Goal: Transaction & Acquisition: Purchase product/service

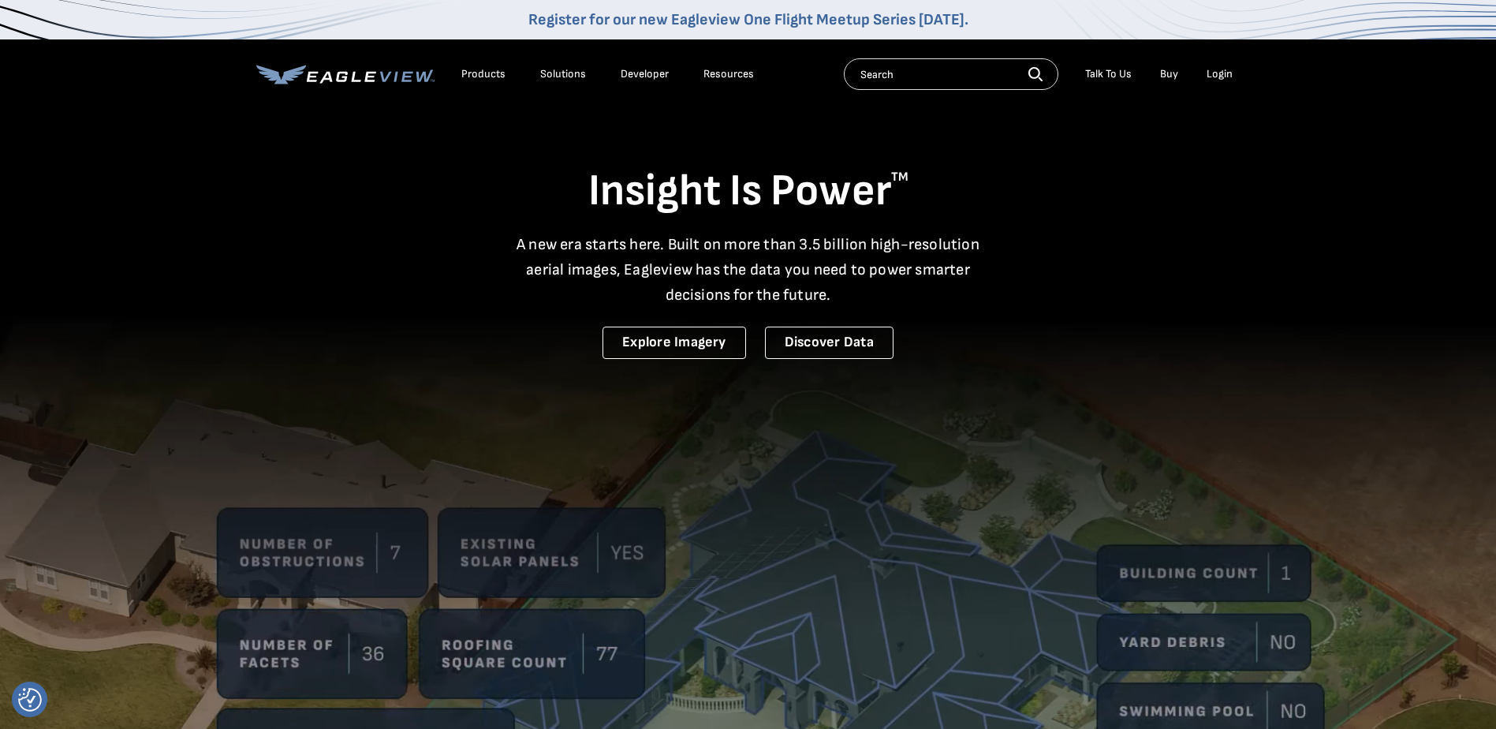
drag, startPoint x: 0, startPoint y: 0, endPoint x: 1223, endPoint y: 75, distance: 1225.2
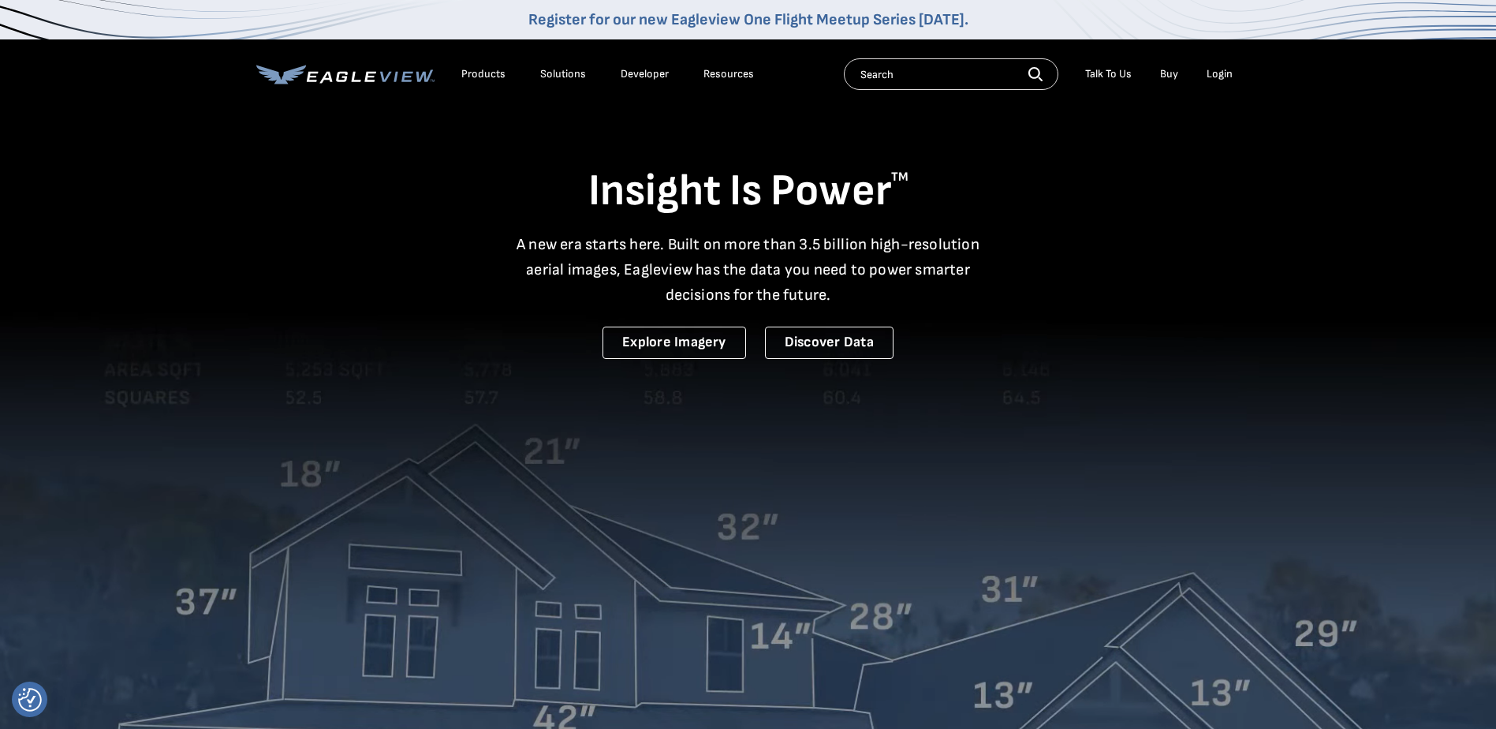
click at [1223, 75] on div "Login" at bounding box center [1219, 74] width 26 height 14
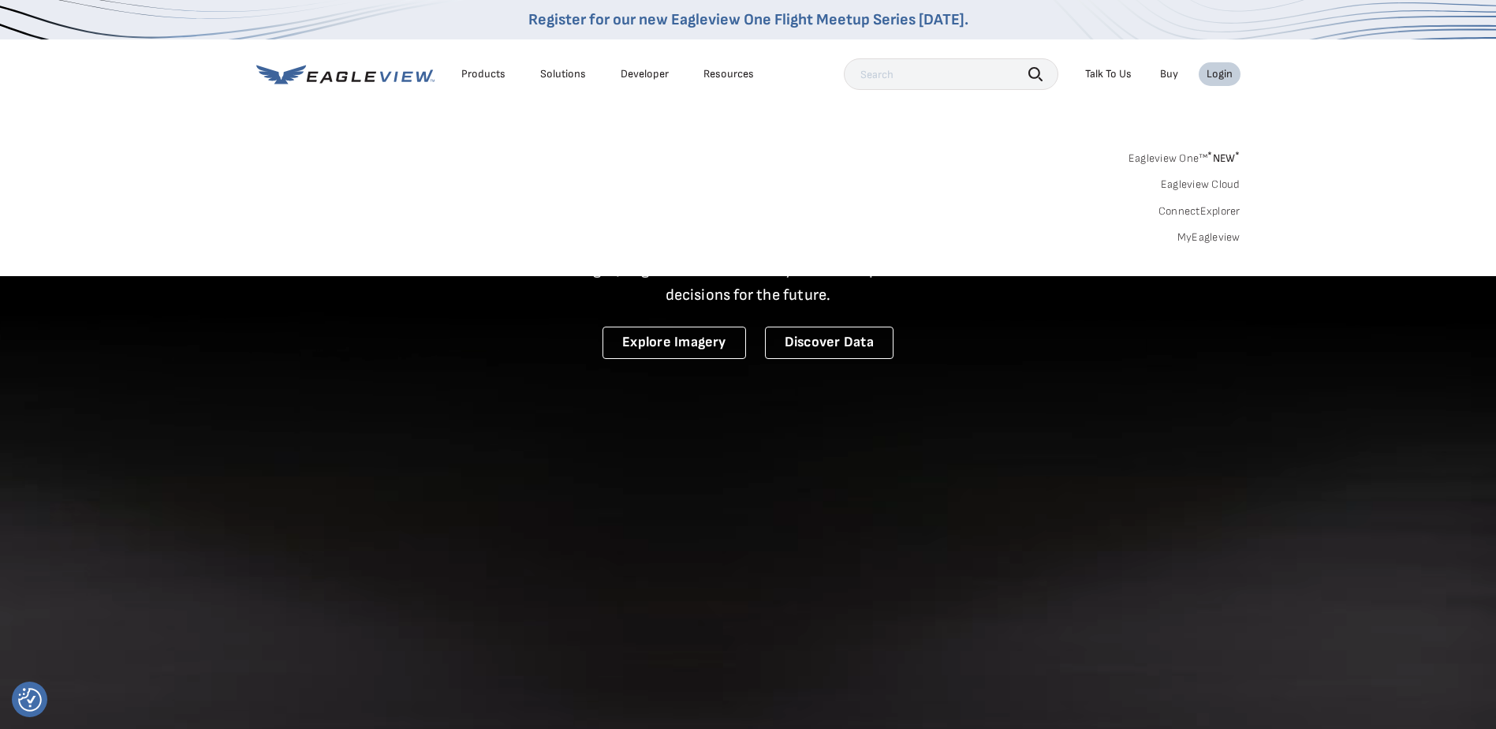
click at [1209, 240] on link "MyEagleview" at bounding box center [1208, 237] width 63 height 14
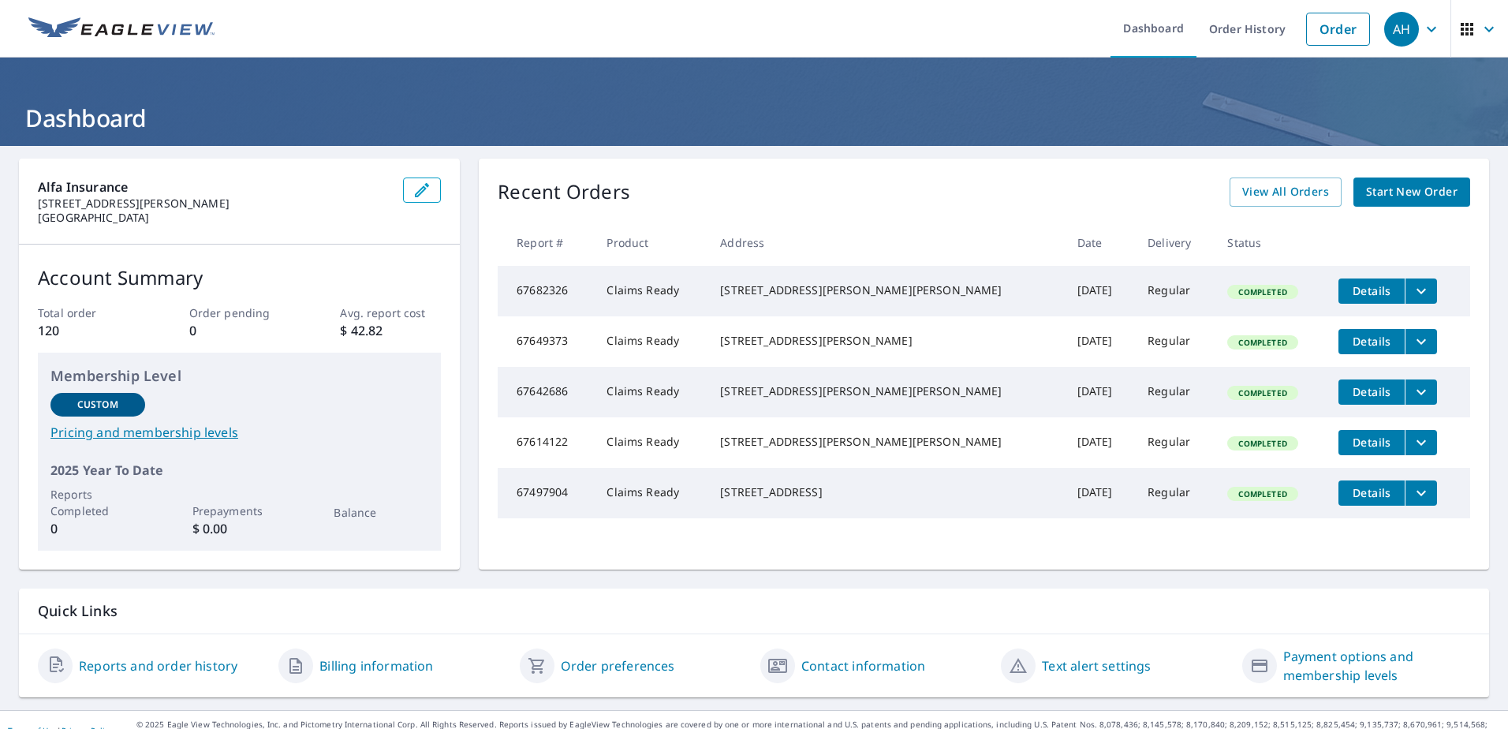
click at [1388, 192] on span "Start New Order" at bounding box center [1411, 192] width 91 height 20
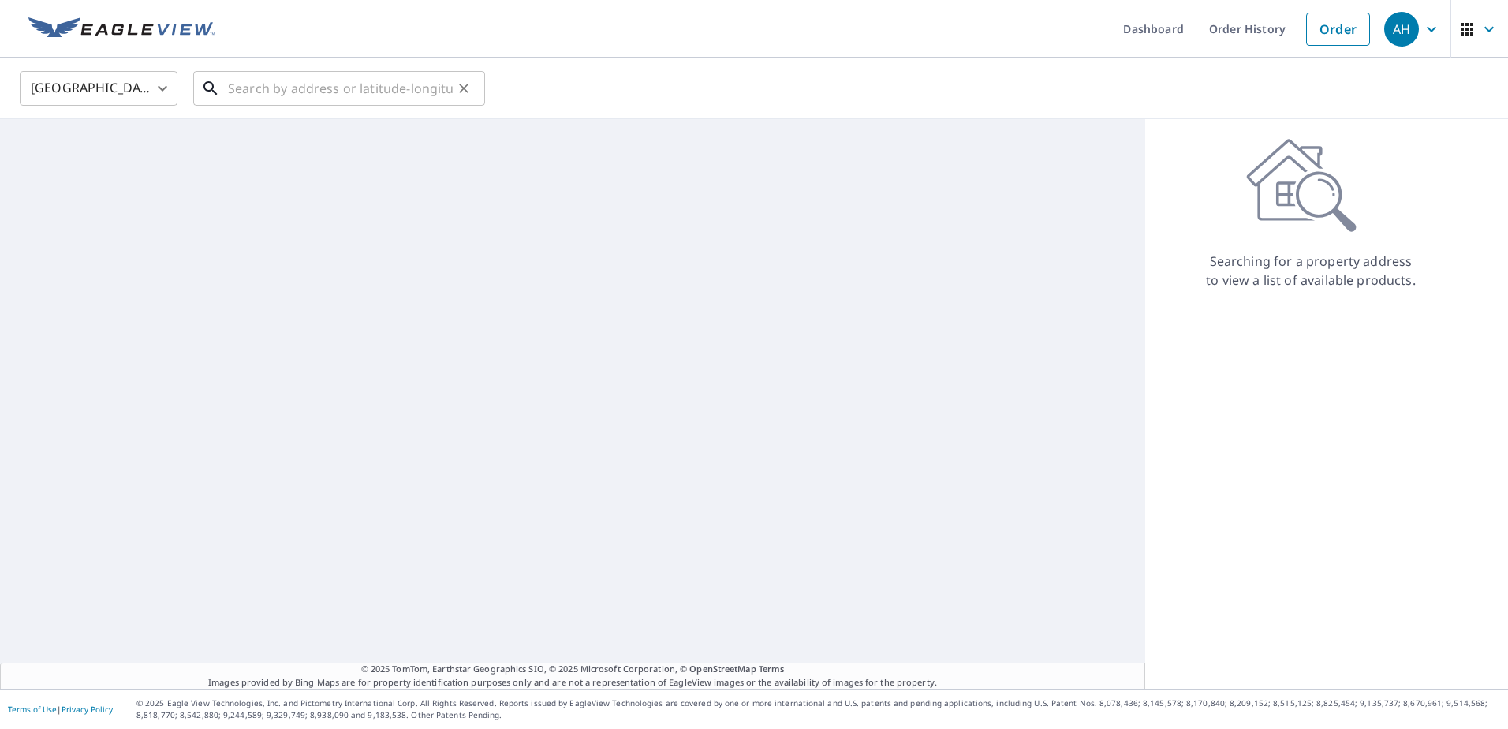
click at [335, 98] on input "text" at bounding box center [340, 88] width 225 height 44
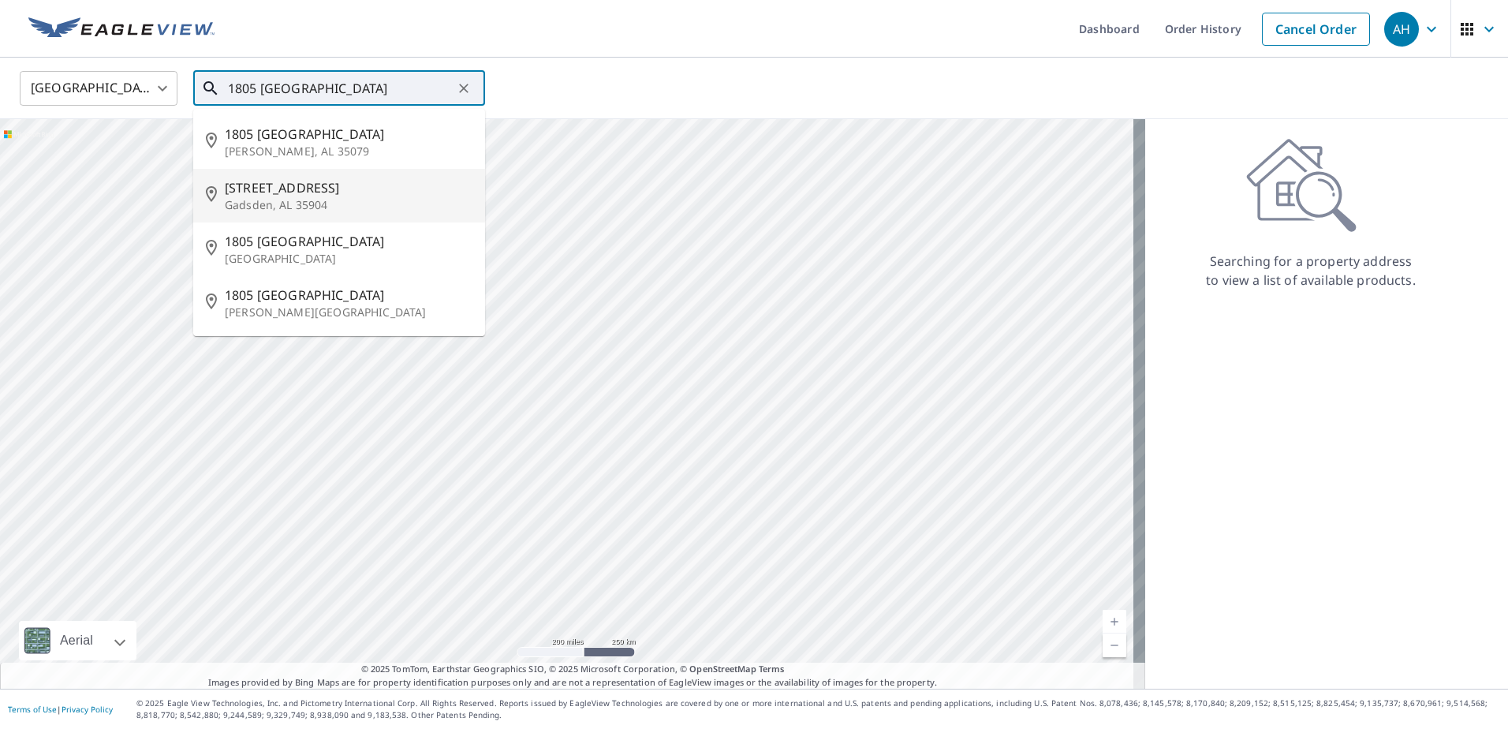
click at [319, 190] on span "1805 Mount Zion Ave" at bounding box center [349, 187] width 248 height 19
type input "1805 Mount Zion Ave Gadsden, AL 35904"
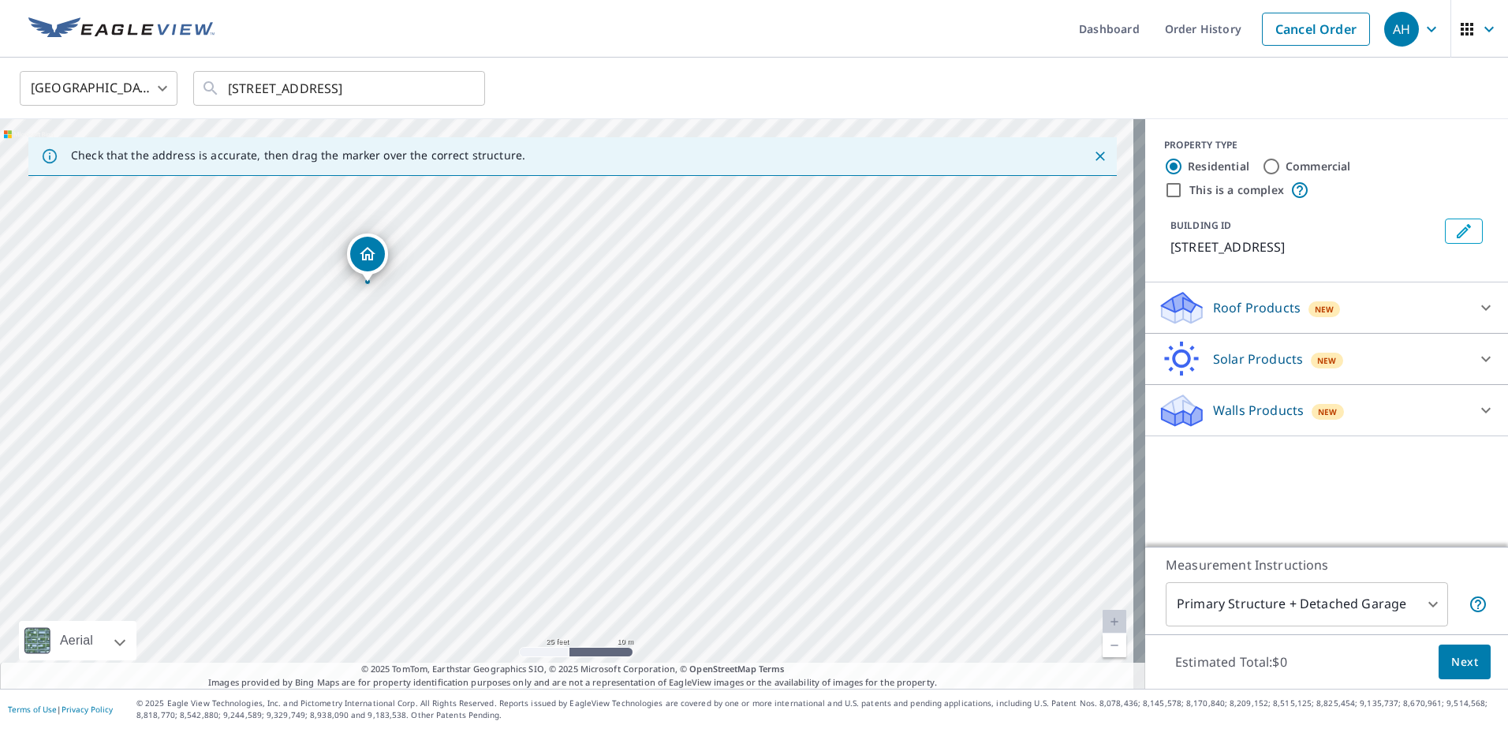
drag, startPoint x: 464, startPoint y: 233, endPoint x: 522, endPoint y: 350, distance: 131.2
click at [522, 350] on div "1805 Mount Zion Ave Gadsden, AL 35904" at bounding box center [572, 403] width 1145 height 569
drag, startPoint x: 427, startPoint y: 285, endPoint x: 441, endPoint y: 309, distance: 27.9
click at [441, 309] on div "1805 Mount Zion Ave Gadsden, AL 35904" at bounding box center [572, 403] width 1145 height 569
drag, startPoint x: 381, startPoint y: 283, endPoint x: 367, endPoint y: 295, distance: 18.5
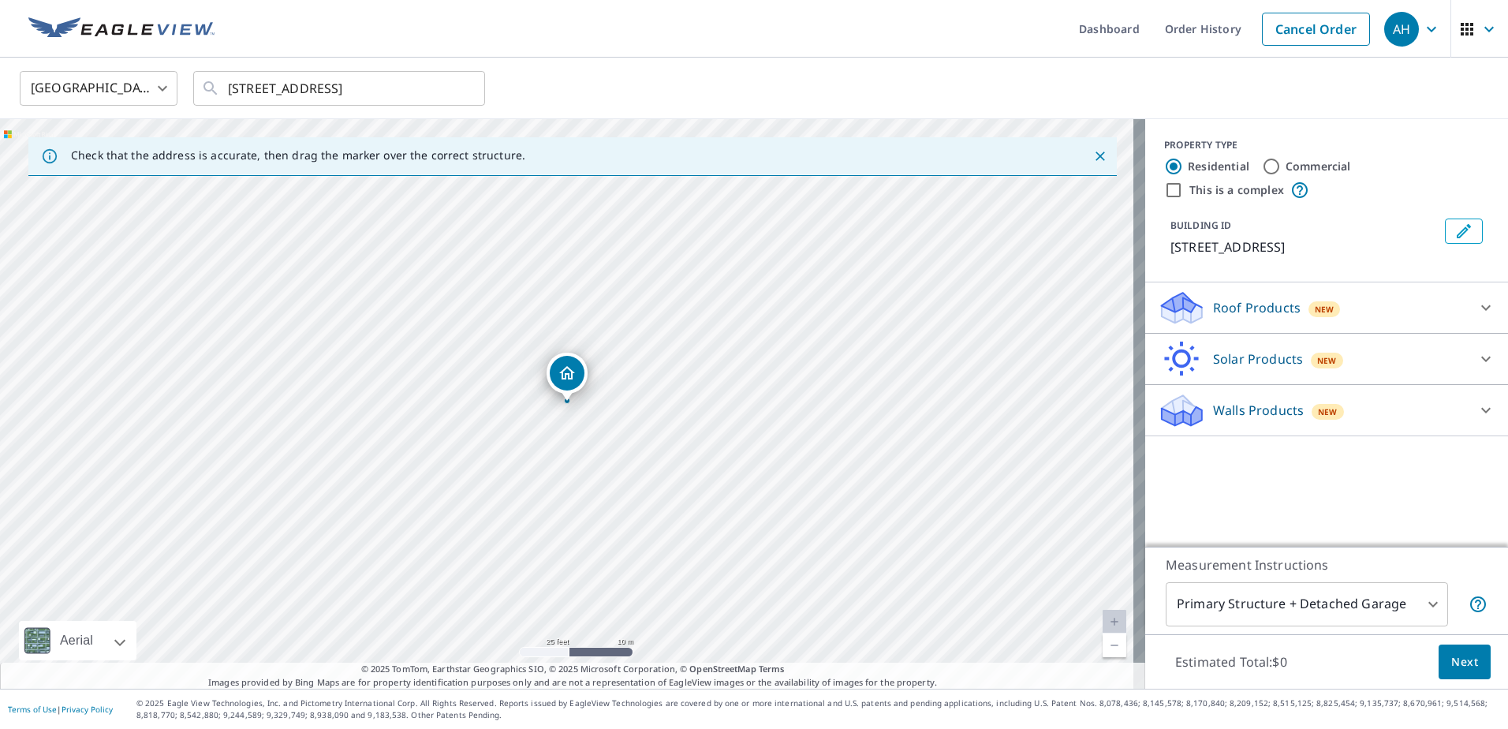
click at [1479, 307] on icon at bounding box center [1485, 307] width 19 height 19
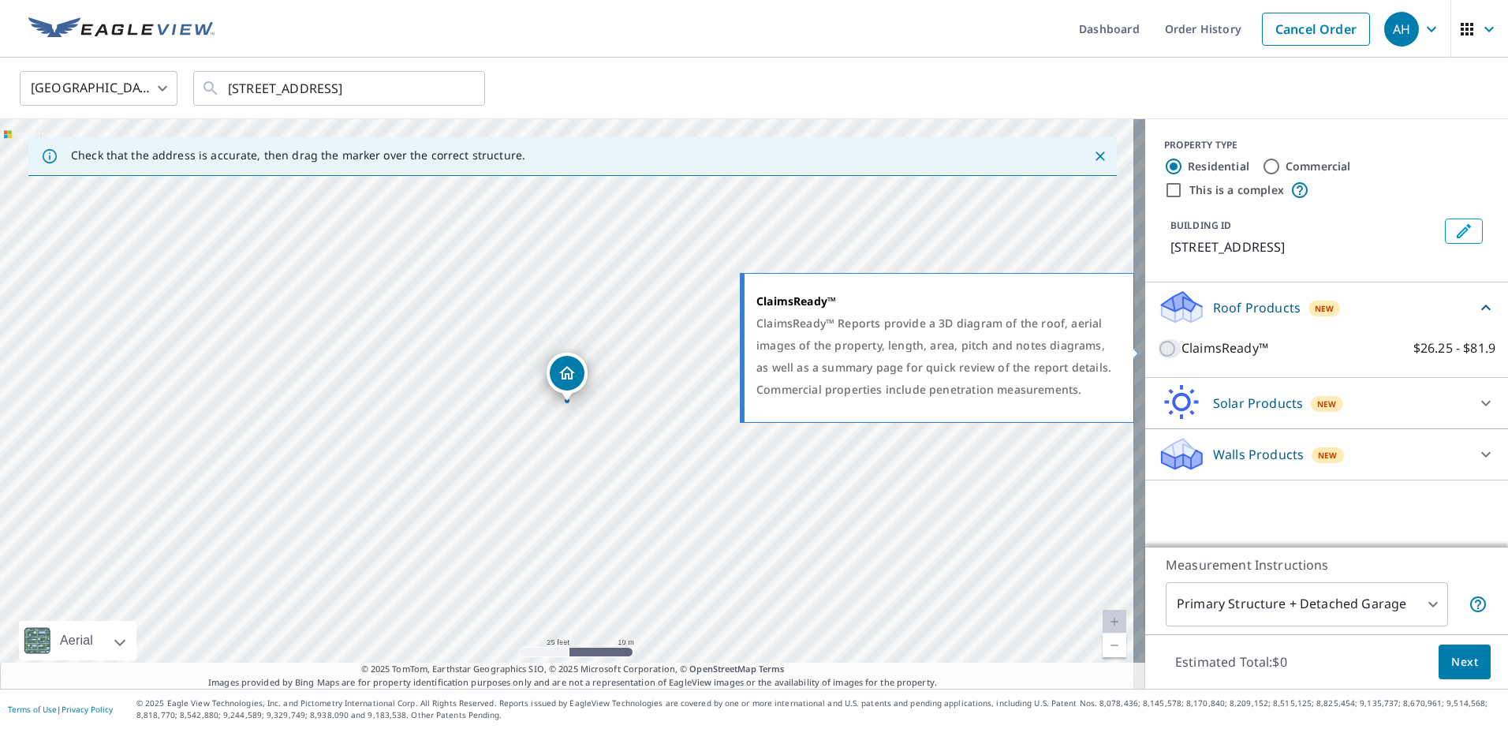
click at [1159, 352] on input "ClaimsReady™ $26.25 - $81.9" at bounding box center [1169, 348] width 24 height 19
checkbox input "true"
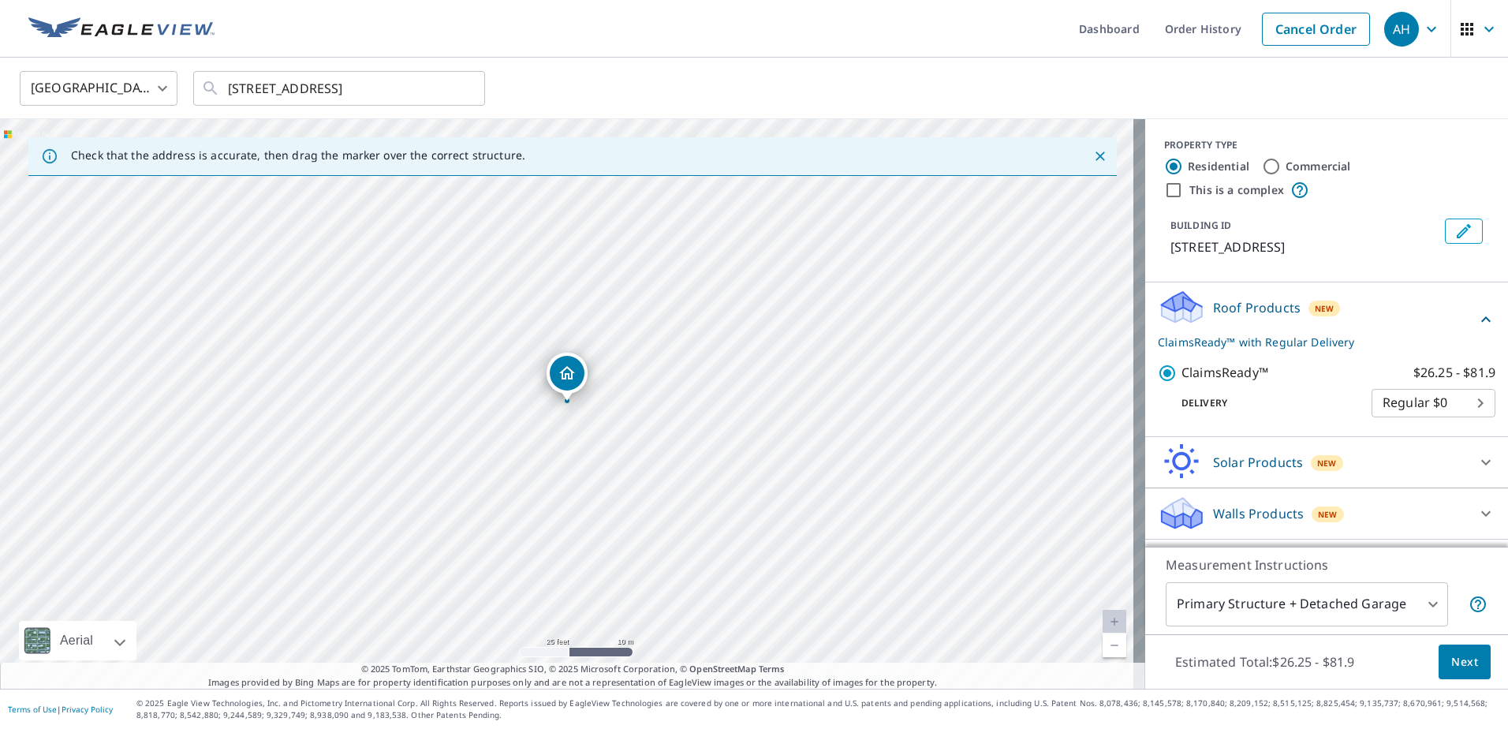
click at [1318, 598] on body "AH AH Dashboard Order History Cancel Order AH United States US ​ 1805 Mount Zio…" at bounding box center [754, 364] width 1508 height 729
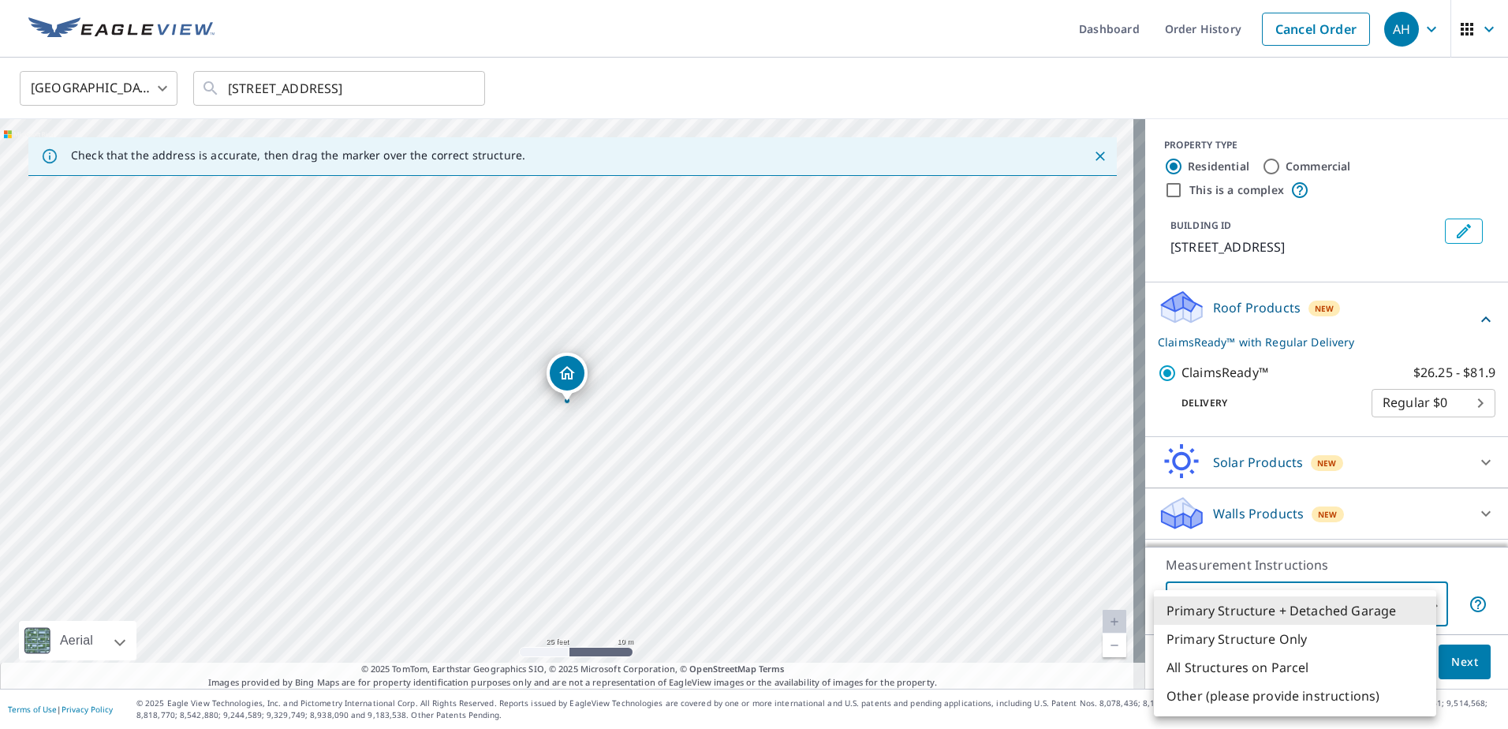
click at [1261, 643] on li "Primary Structure Only" at bounding box center [1295, 638] width 282 height 28
type input "2"
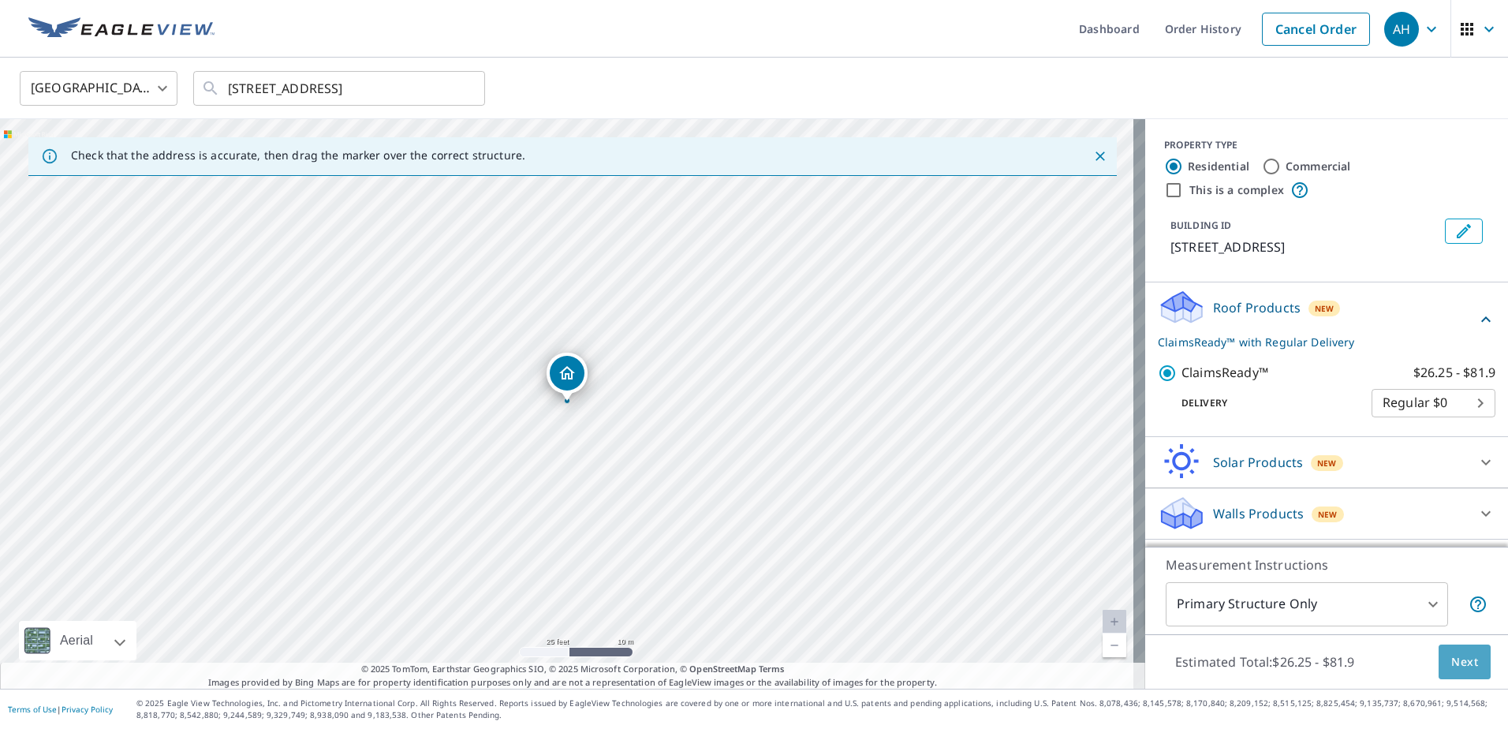
click at [1444, 671] on button "Next" at bounding box center [1464, 661] width 52 height 35
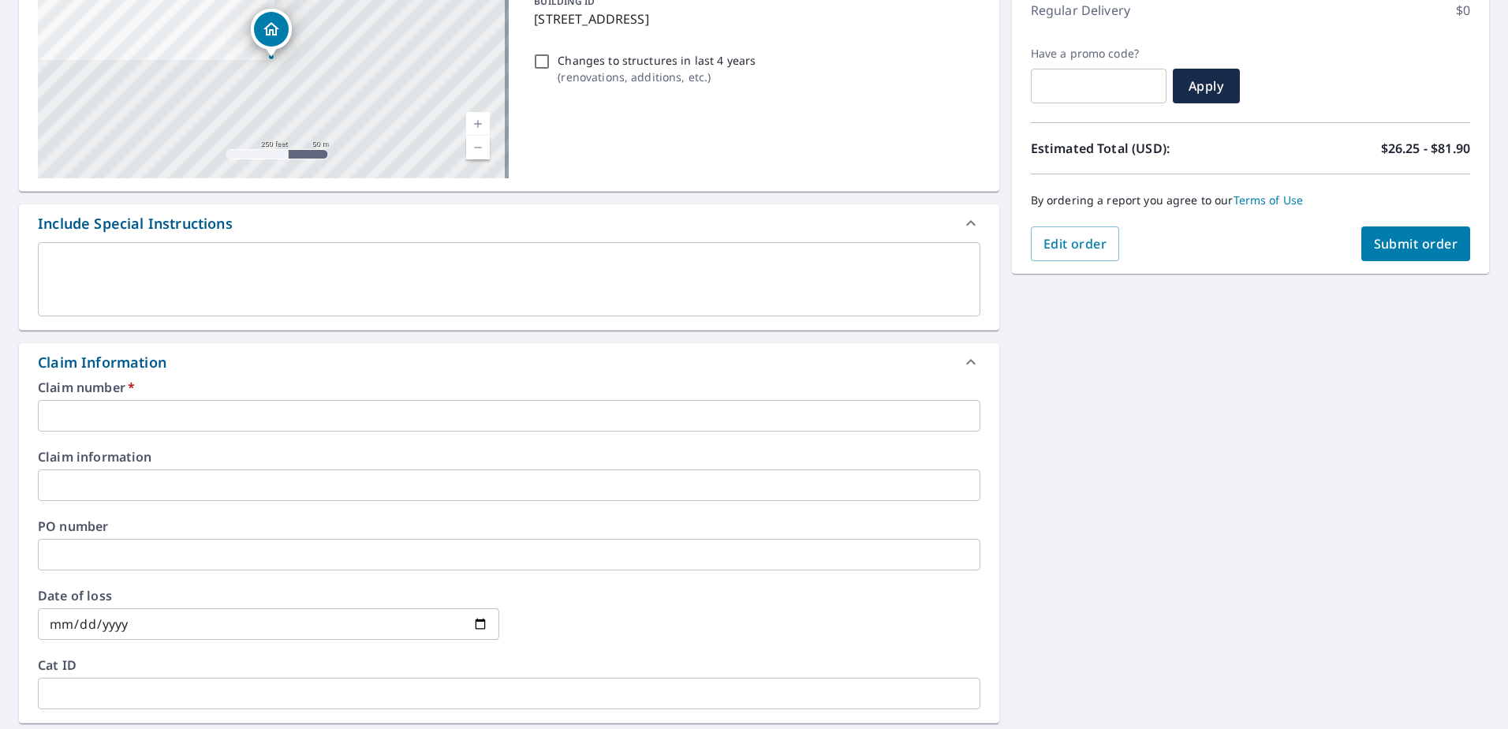
scroll to position [237, 0]
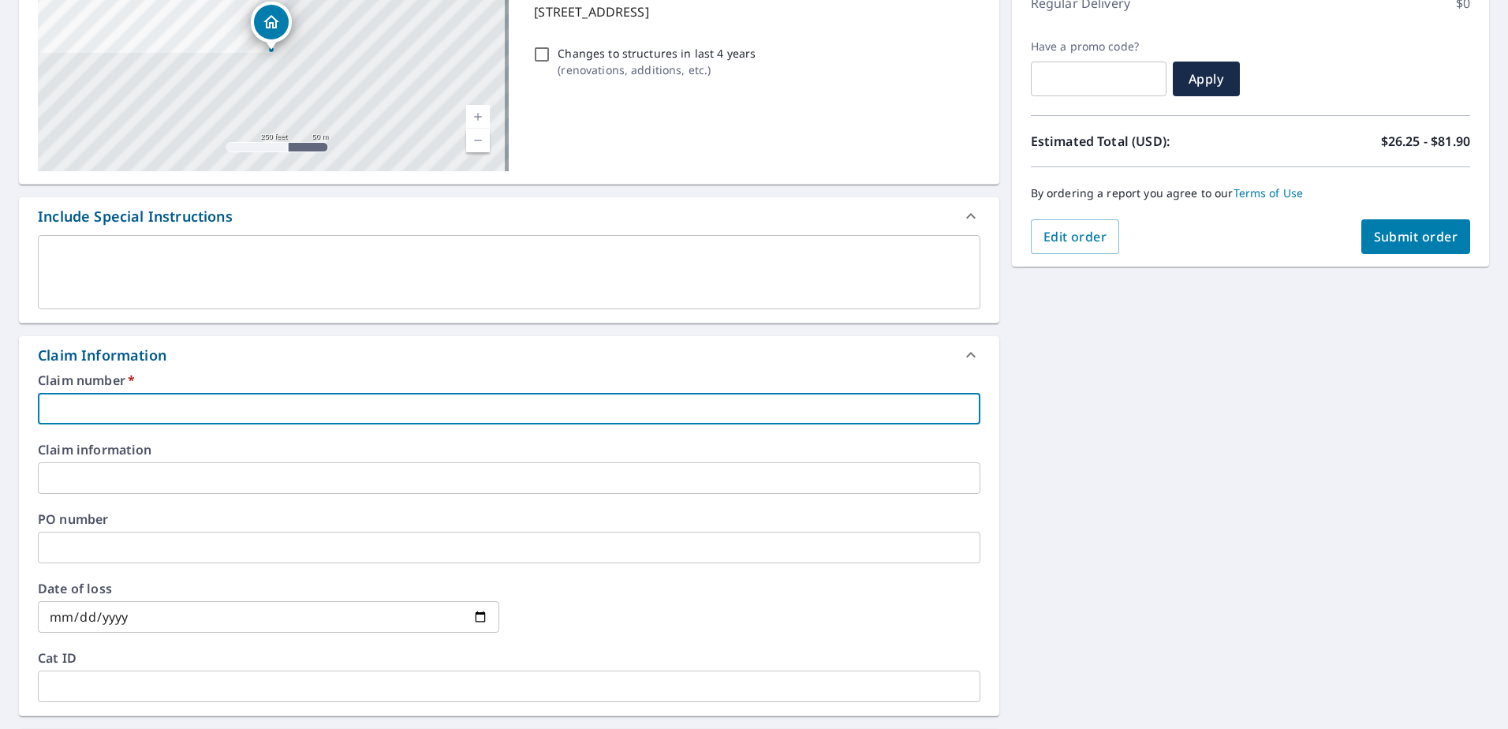
click at [181, 407] on input "text" at bounding box center [509, 409] width 942 height 32
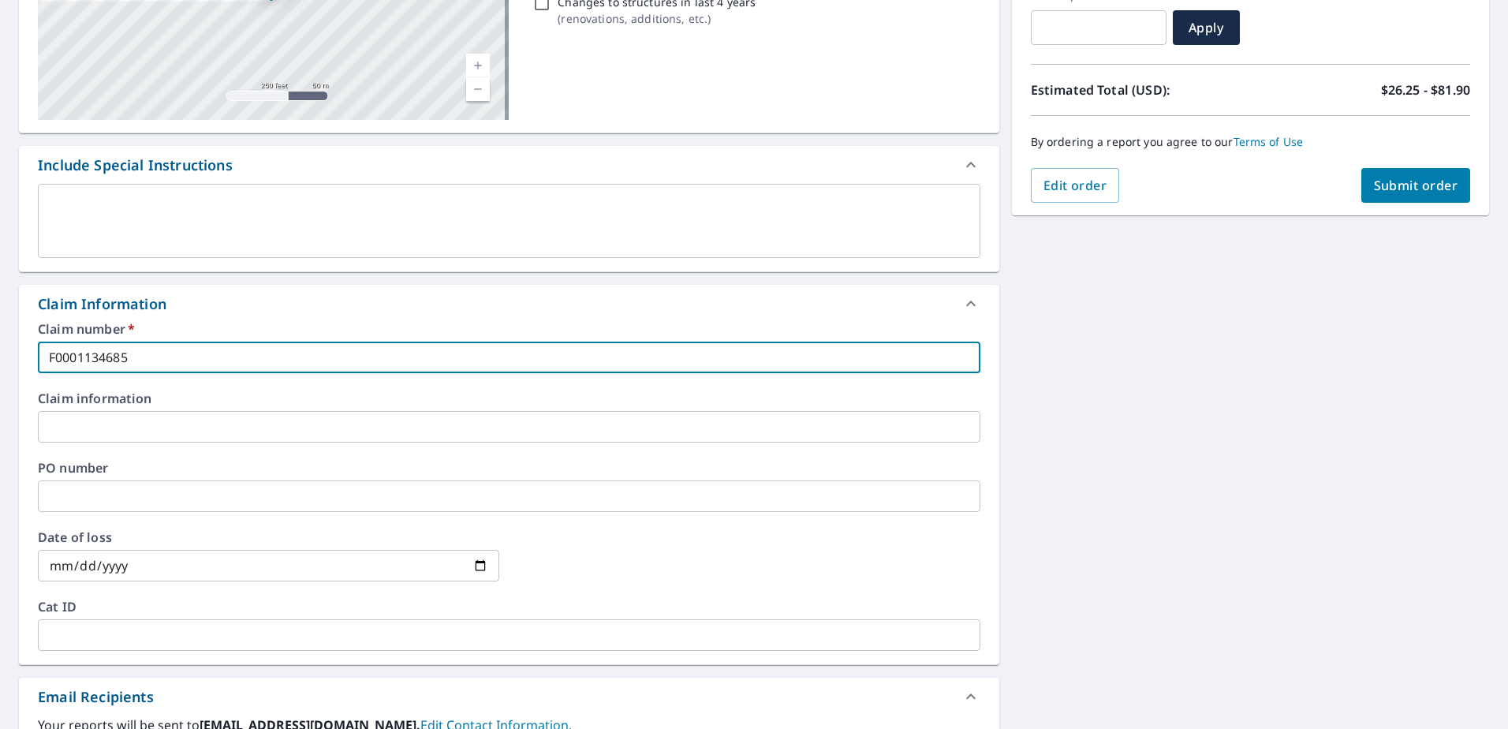
scroll to position [315, 0]
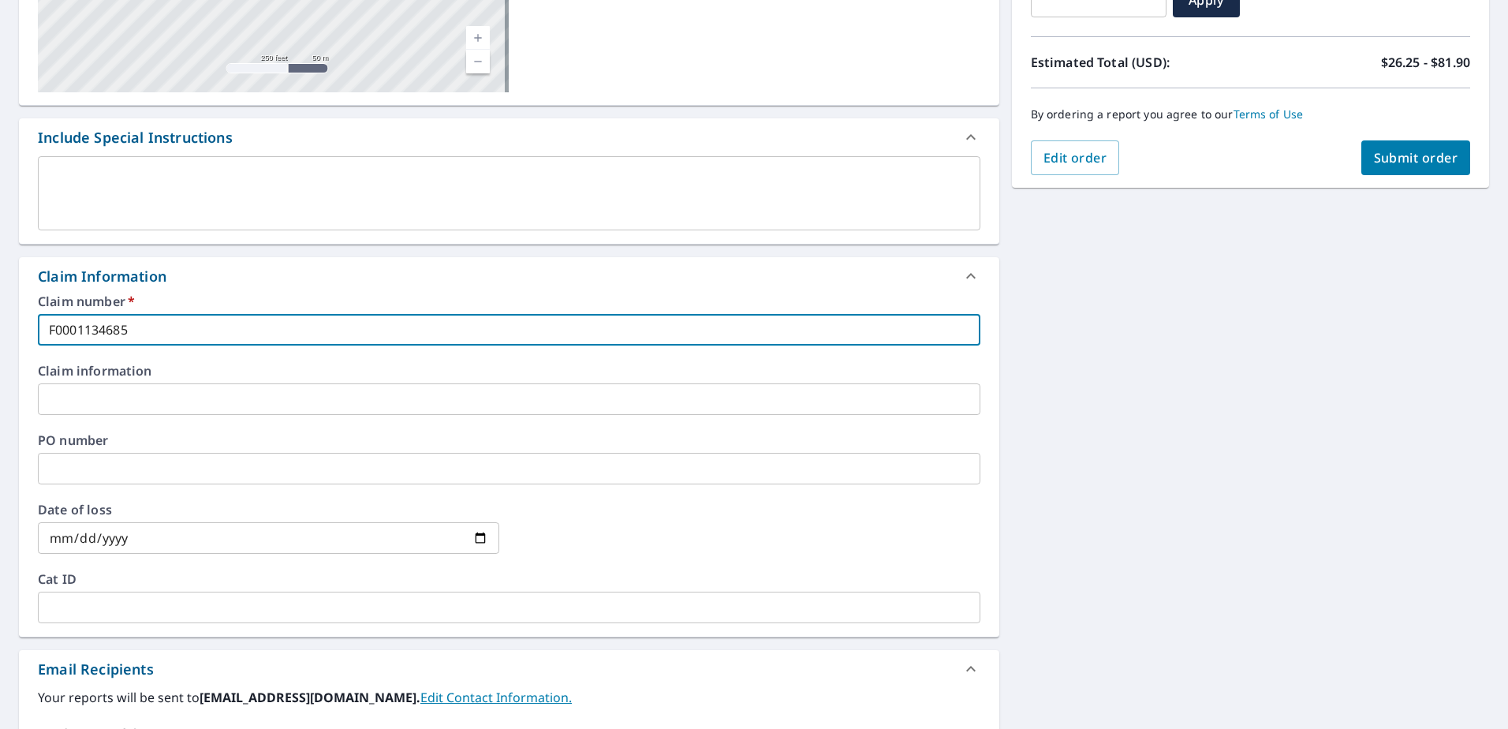
type input "F0001134685"
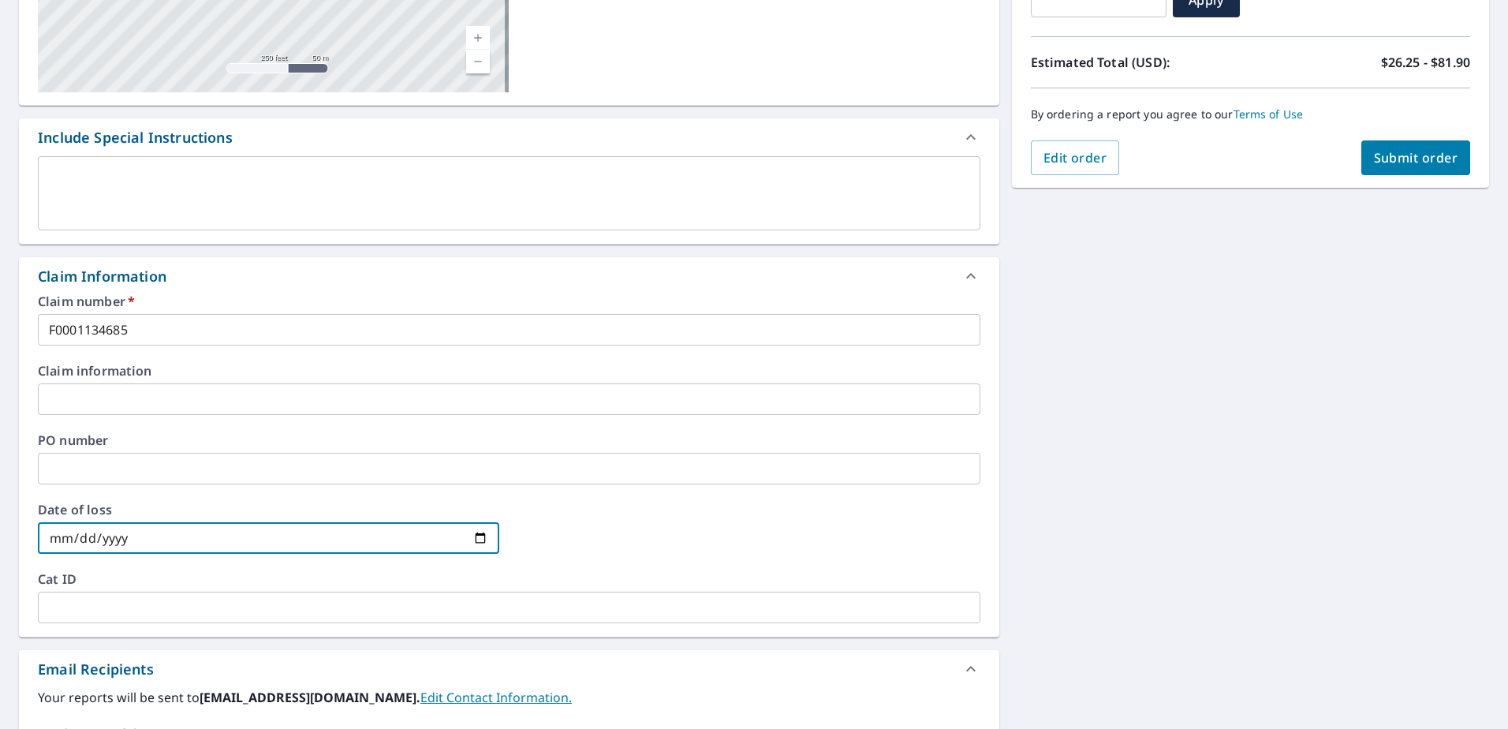
click at [151, 539] on input "date" at bounding box center [268, 538] width 461 height 32
type input "2025-04-20"
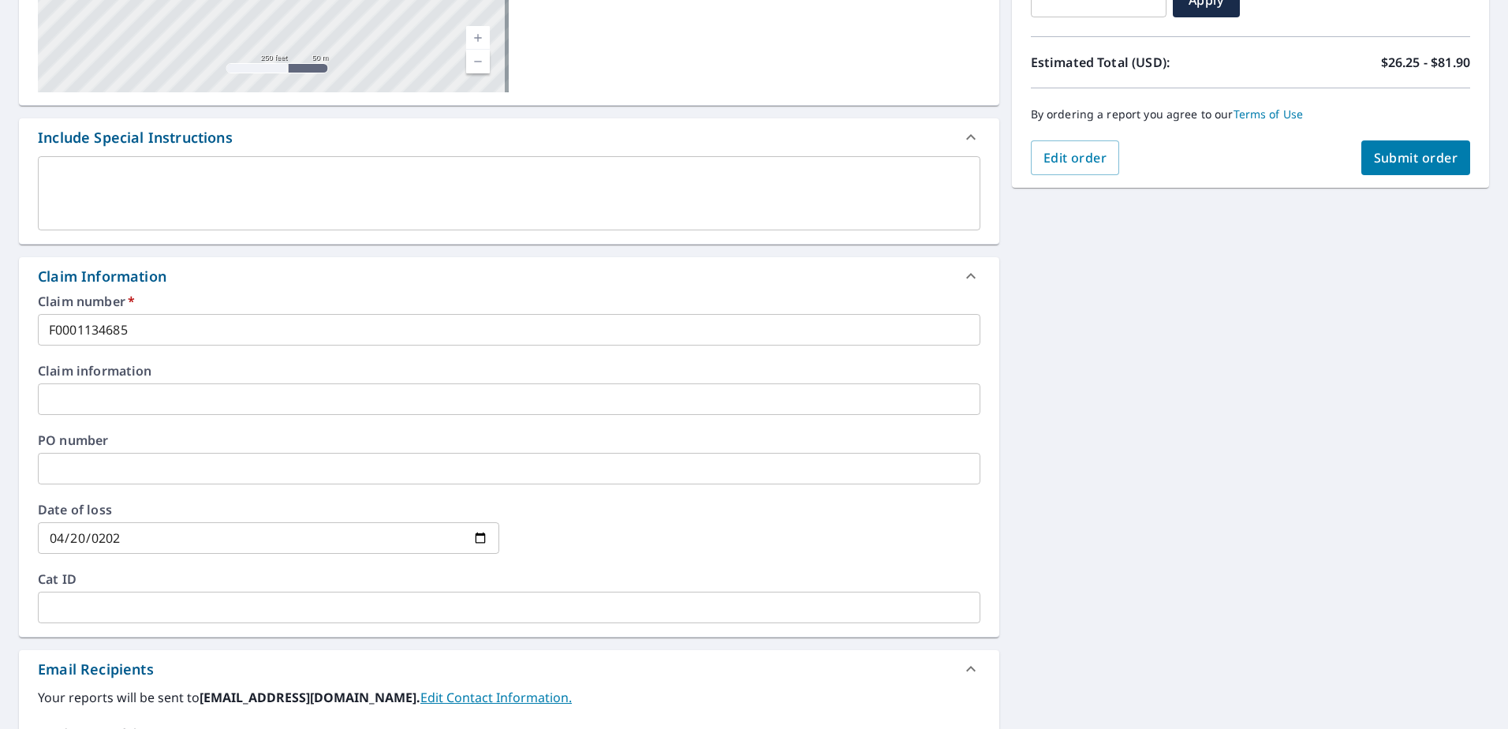
click at [602, 526] on div at bounding box center [748, 537] width 461 height 69
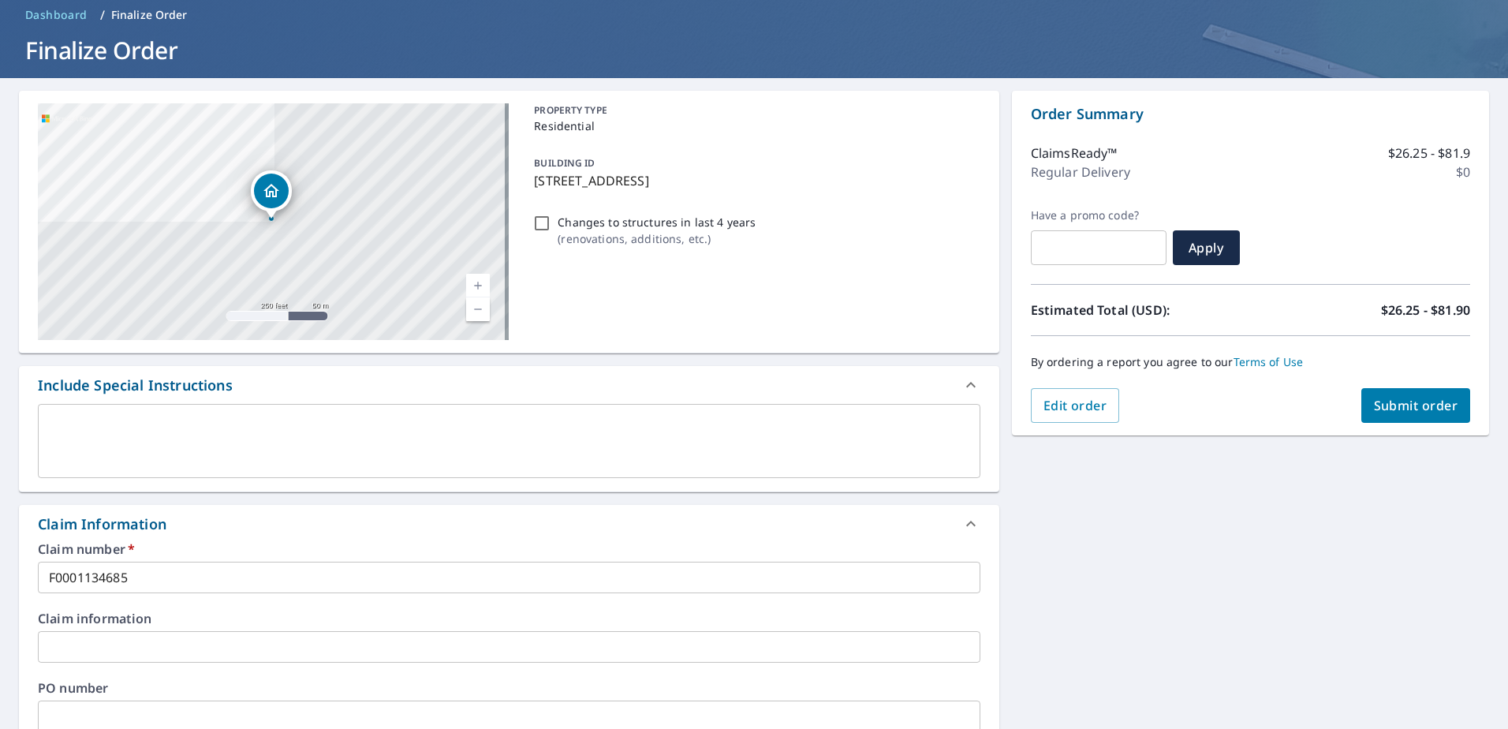
scroll to position [62, 0]
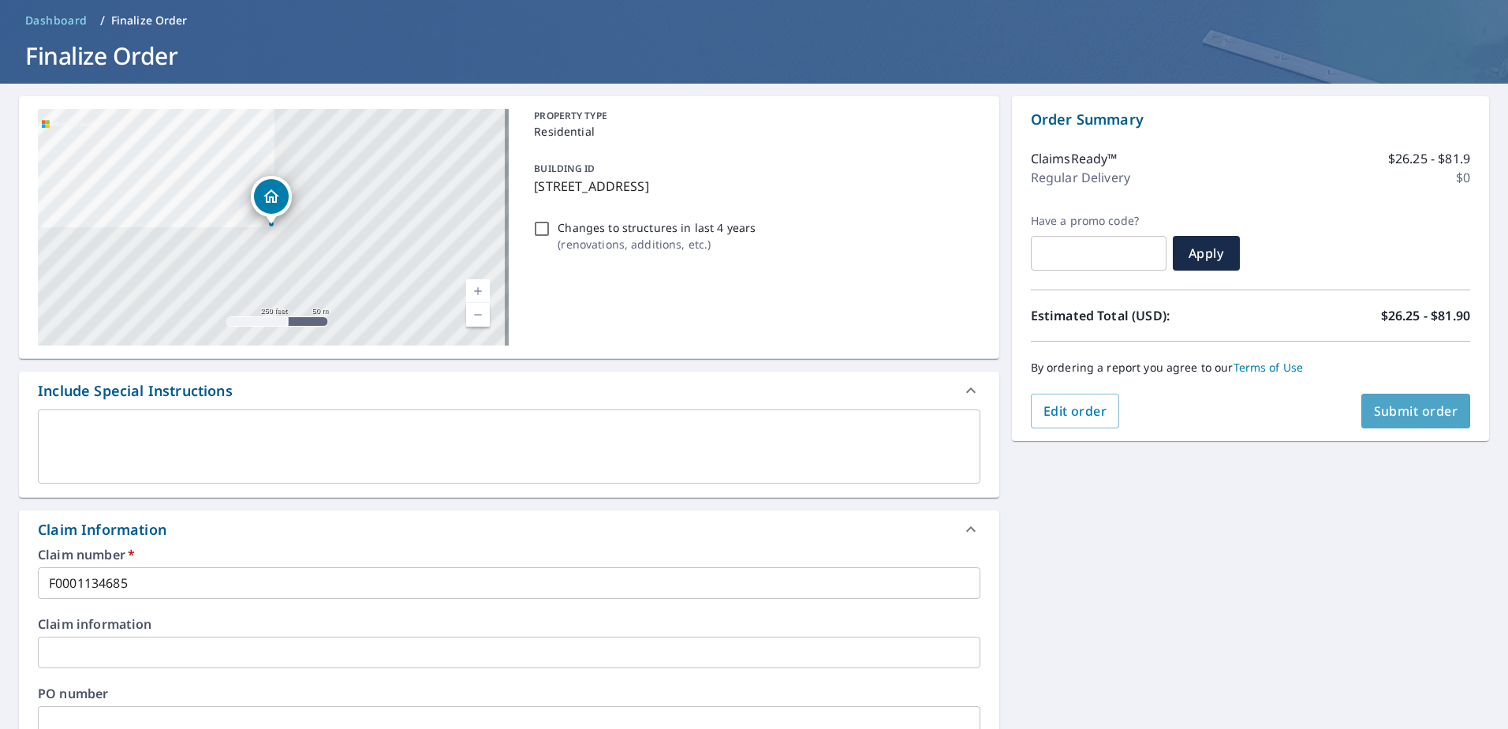
click at [1378, 410] on span "Submit order" at bounding box center [1415, 410] width 84 height 17
